Goal: Transaction & Acquisition: Obtain resource

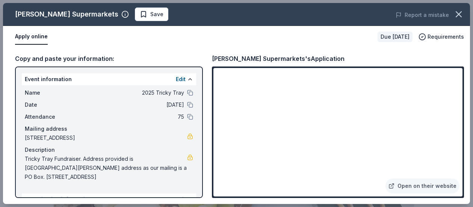
scroll to position [188, 0]
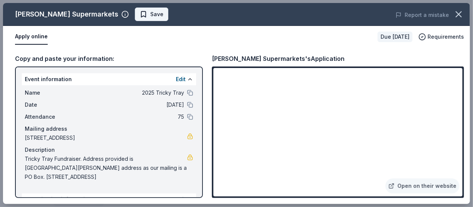
click at [135, 14] on button "Save" at bounding box center [151, 15] width 33 height 14
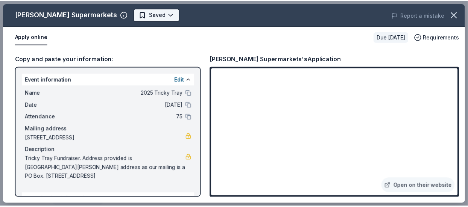
scroll to position [0, 0]
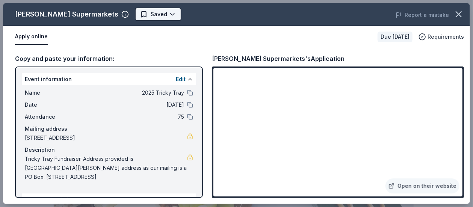
click at [139, 12] on body "2025 Tricky Tray Earn Rewards Due in 24 days Share Inserra Supermarkets New app…" at bounding box center [234, 103] width 468 height 207
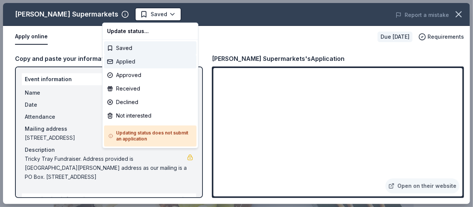
click at [149, 65] on div "Applied" at bounding box center [150, 62] width 92 height 14
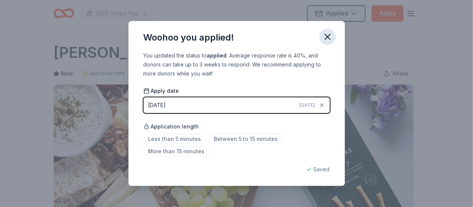
click at [332, 36] on icon "button" at bounding box center [328, 37] width 11 height 11
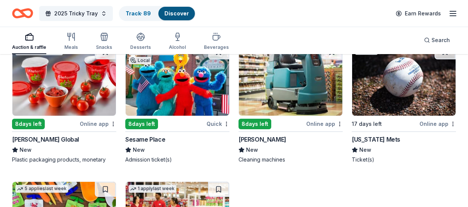
scroll to position [2358, 0]
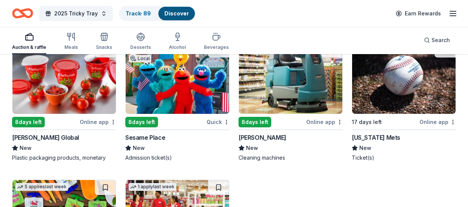
click at [201, 95] on img at bounding box center [177, 77] width 103 height 71
